Goal: Obtain resource: Obtain resource

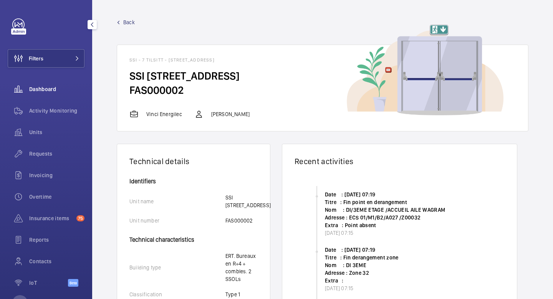
click at [41, 89] on span "Dashboard" at bounding box center [56, 89] width 55 height 8
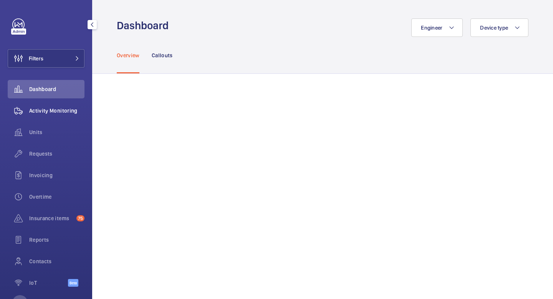
click at [49, 114] on span "Activity Monitoring" at bounding box center [56, 111] width 55 height 8
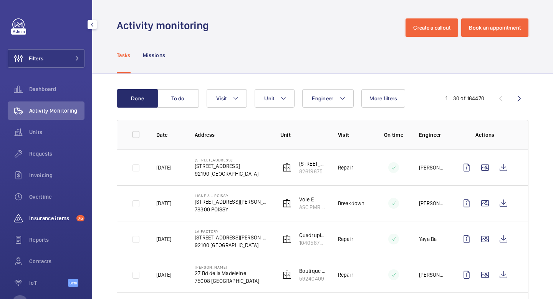
scroll to position [30, 0]
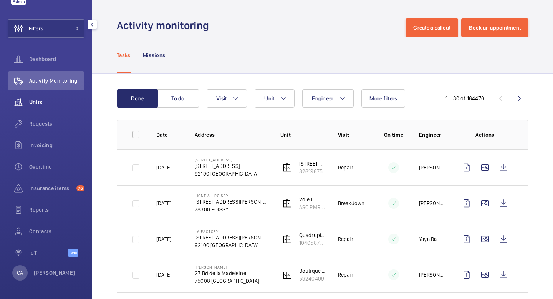
click at [50, 105] on span "Units" at bounding box center [56, 102] width 55 height 8
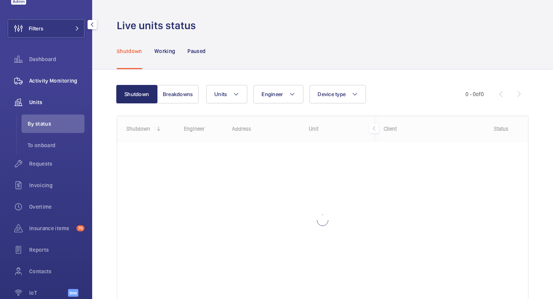
click at [45, 88] on div "Activity Monitoring" at bounding box center [46, 80] width 77 height 18
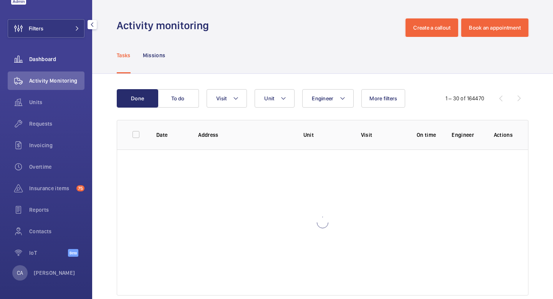
click at [53, 65] on div "Dashboard" at bounding box center [46, 59] width 77 height 18
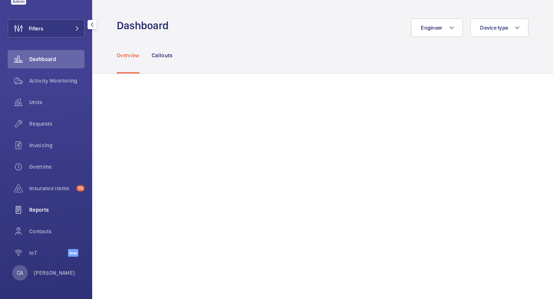
click at [44, 212] on span "Reports" at bounding box center [56, 210] width 55 height 8
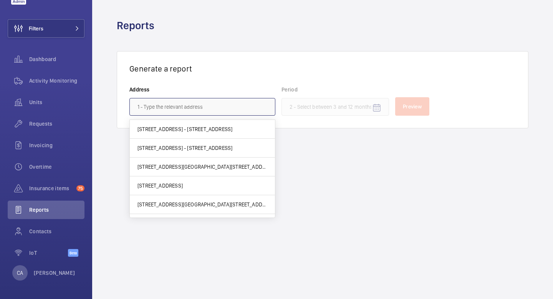
click at [189, 108] on input "text" at bounding box center [202, 107] width 146 height 18
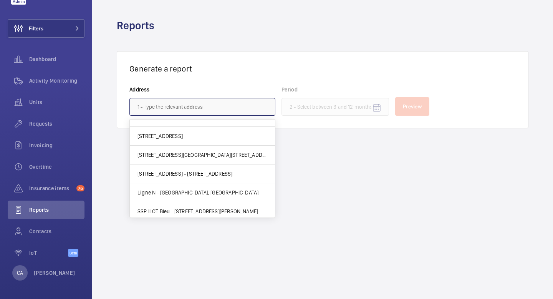
scroll to position [43, 0]
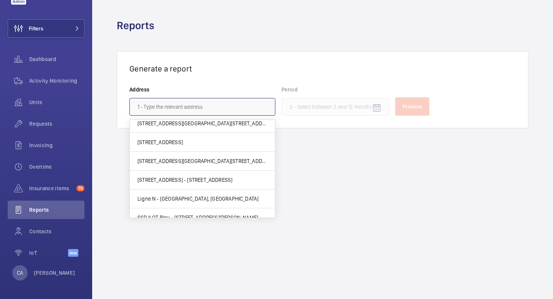
click at [190, 106] on input "text" at bounding box center [202, 107] width 146 height 18
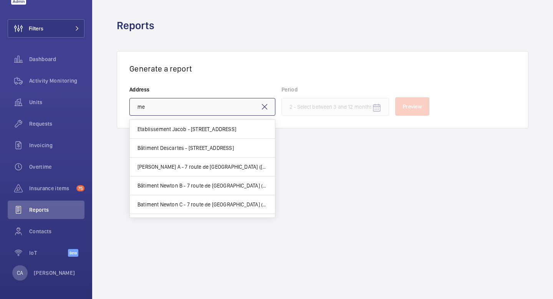
type input "m"
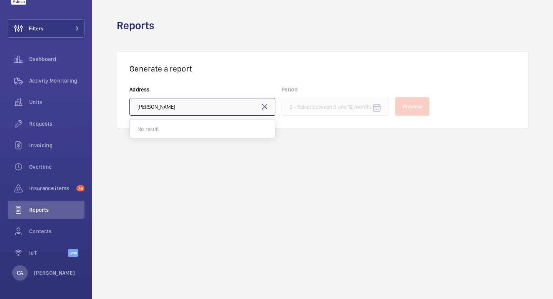
click at [144, 106] on input "[PERSON_NAME]" at bounding box center [202, 107] width 146 height 18
click at [146, 107] on input "[PERSON_NAME]" at bounding box center [202, 107] width 146 height 18
click at [159, 109] on input "mandelez" at bounding box center [202, 107] width 146 height 18
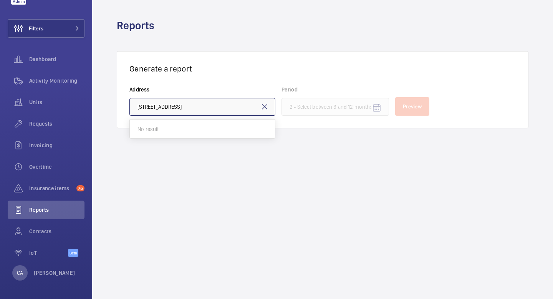
type input "[STREET_ADDRESS]"
click at [162, 186] on wm-front-admin-reports "Reports Generate a report Address [STREET_ADDRESS] Preview" at bounding box center [322, 149] width 461 height 299
click at [268, 107] on mat-icon at bounding box center [264, 106] width 9 height 9
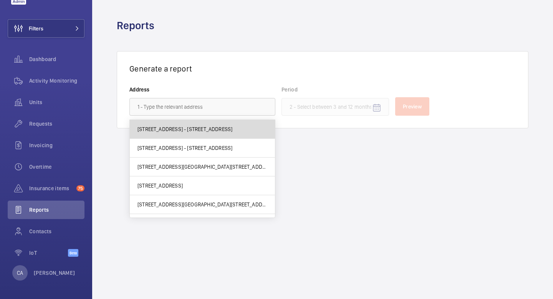
click at [215, 131] on span "[STREET_ADDRESS] - [STREET_ADDRESS]" at bounding box center [185, 129] width 95 height 8
type input "[STREET_ADDRESS] - [STREET_ADDRESS]"
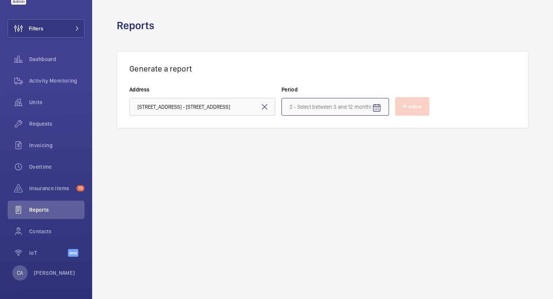
click at [359, 109] on input at bounding box center [336, 107] width 108 height 18
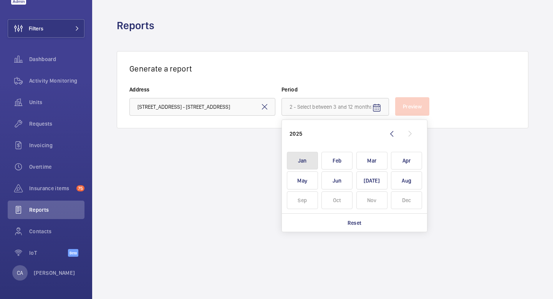
click at [303, 161] on span "Jan" at bounding box center [302, 161] width 31 height 18
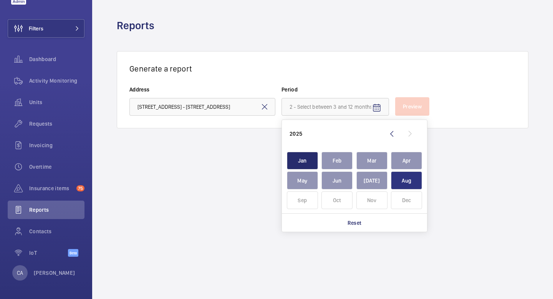
click at [402, 180] on span "Aug" at bounding box center [406, 180] width 31 height 18
type input "[DATE] - [DATE]"
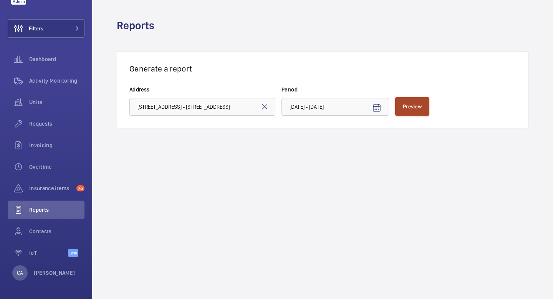
click at [413, 106] on span "Preview" at bounding box center [412, 106] width 19 height 6
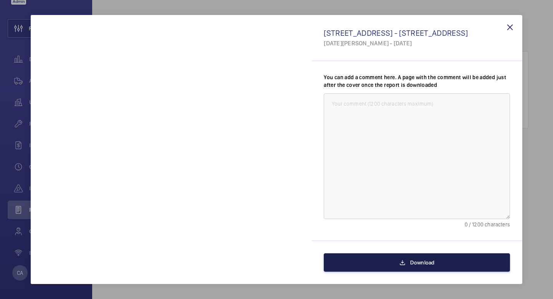
click at [395, 265] on button "Download" at bounding box center [417, 262] width 186 height 18
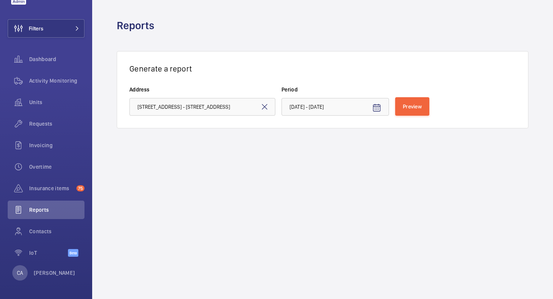
click at [164, 189] on wm-front-admin-reports "Reports Generate a report Address [STREET_ADDRESS] Period [DATE] - [DATE] Previ…" at bounding box center [322, 149] width 461 height 299
click at [305, 173] on wm-front-admin-reports "Reports Generate a report Address [STREET_ADDRESS] Period [DATE] - [DATE] Previ…" at bounding box center [322, 149] width 461 height 299
click at [405, 104] on span "Preview" at bounding box center [412, 106] width 19 height 6
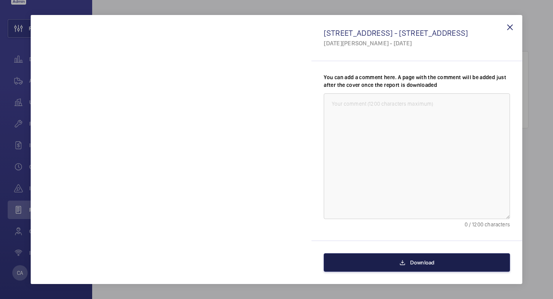
click at [382, 259] on button "Download" at bounding box center [417, 262] width 186 height 18
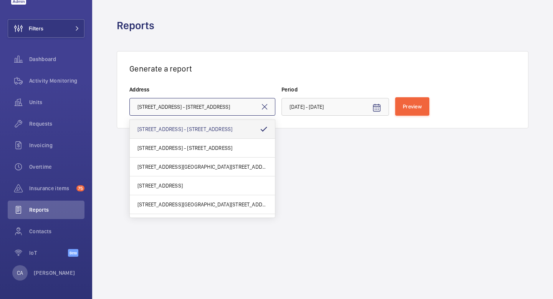
click at [236, 110] on input "[STREET_ADDRESS] - [STREET_ADDRESS]" at bounding box center [202, 107] width 146 height 18
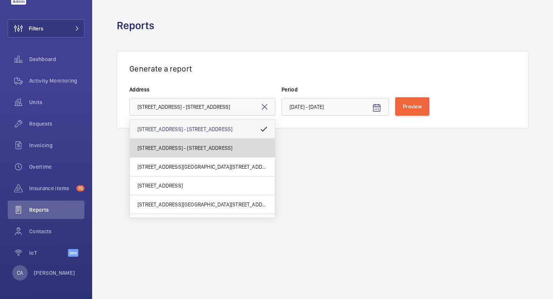
click at [214, 149] on span "[STREET_ADDRESS] - [STREET_ADDRESS]" at bounding box center [185, 148] width 95 height 8
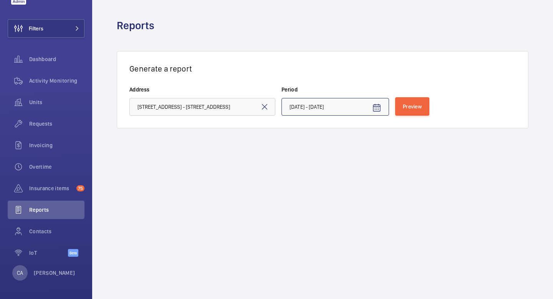
click at [347, 110] on input "[DATE] - [DATE]" at bounding box center [336, 107] width 108 height 18
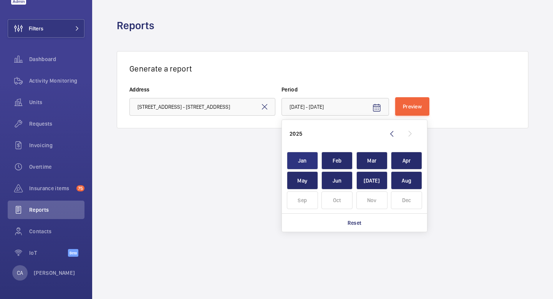
click at [297, 161] on span "Jan" at bounding box center [302, 161] width 31 height 18
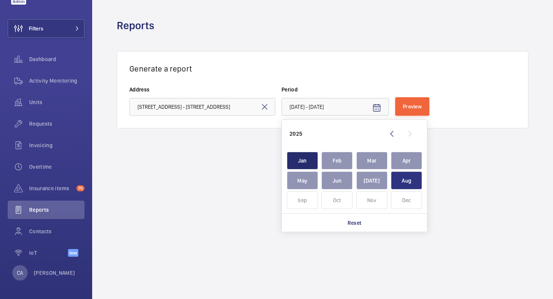
click at [402, 180] on span "Aug" at bounding box center [406, 180] width 31 height 18
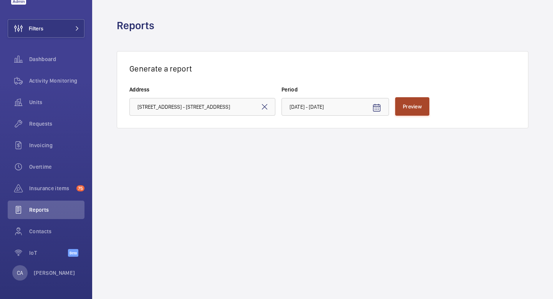
click at [418, 108] on span "Preview" at bounding box center [412, 106] width 19 height 6
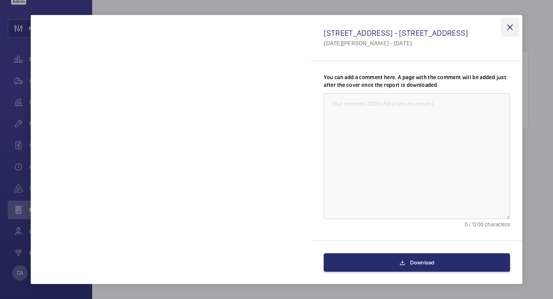
click at [511, 28] on wm-front-icon-button at bounding box center [510, 27] width 18 height 18
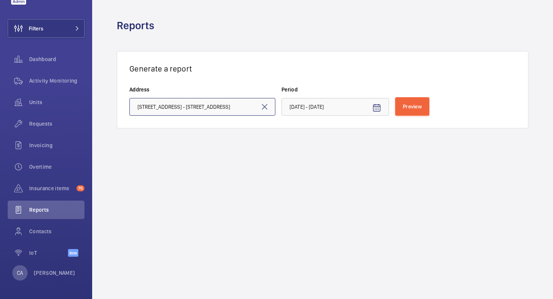
click at [229, 109] on input "[STREET_ADDRESS] - [STREET_ADDRESS]" at bounding box center [202, 107] width 146 height 18
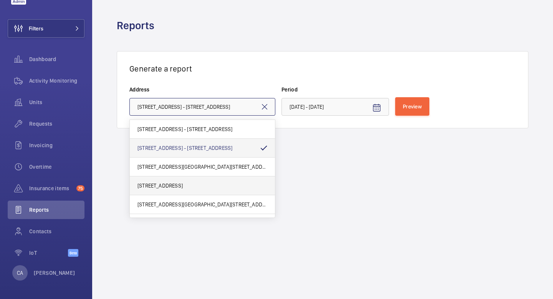
scroll to position [26, 0]
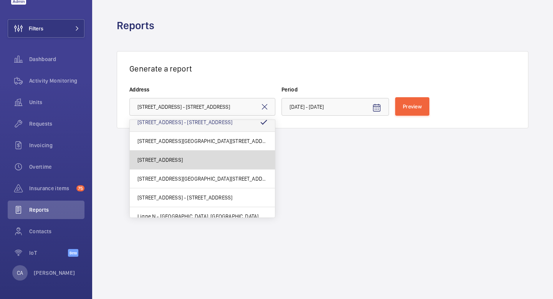
click at [183, 159] on span "[STREET_ADDRESS]" at bounding box center [160, 160] width 45 height 8
type input "[STREET_ADDRESS]"
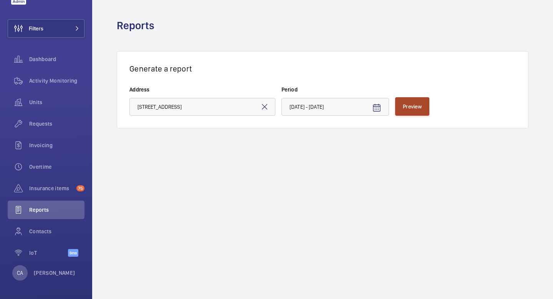
click at [404, 110] on span "Preview" at bounding box center [412, 106] width 19 height 6
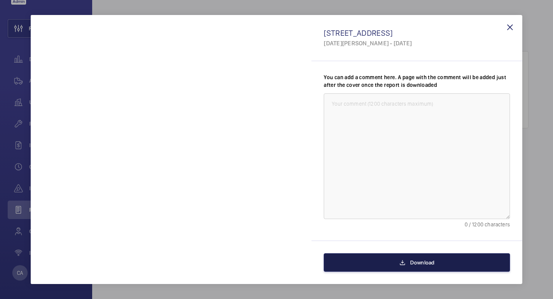
click at [376, 267] on button "Download" at bounding box center [417, 262] width 186 height 18
click at [385, 264] on button "Download" at bounding box center [417, 262] width 186 height 18
